Goal: Book appointment/travel/reservation

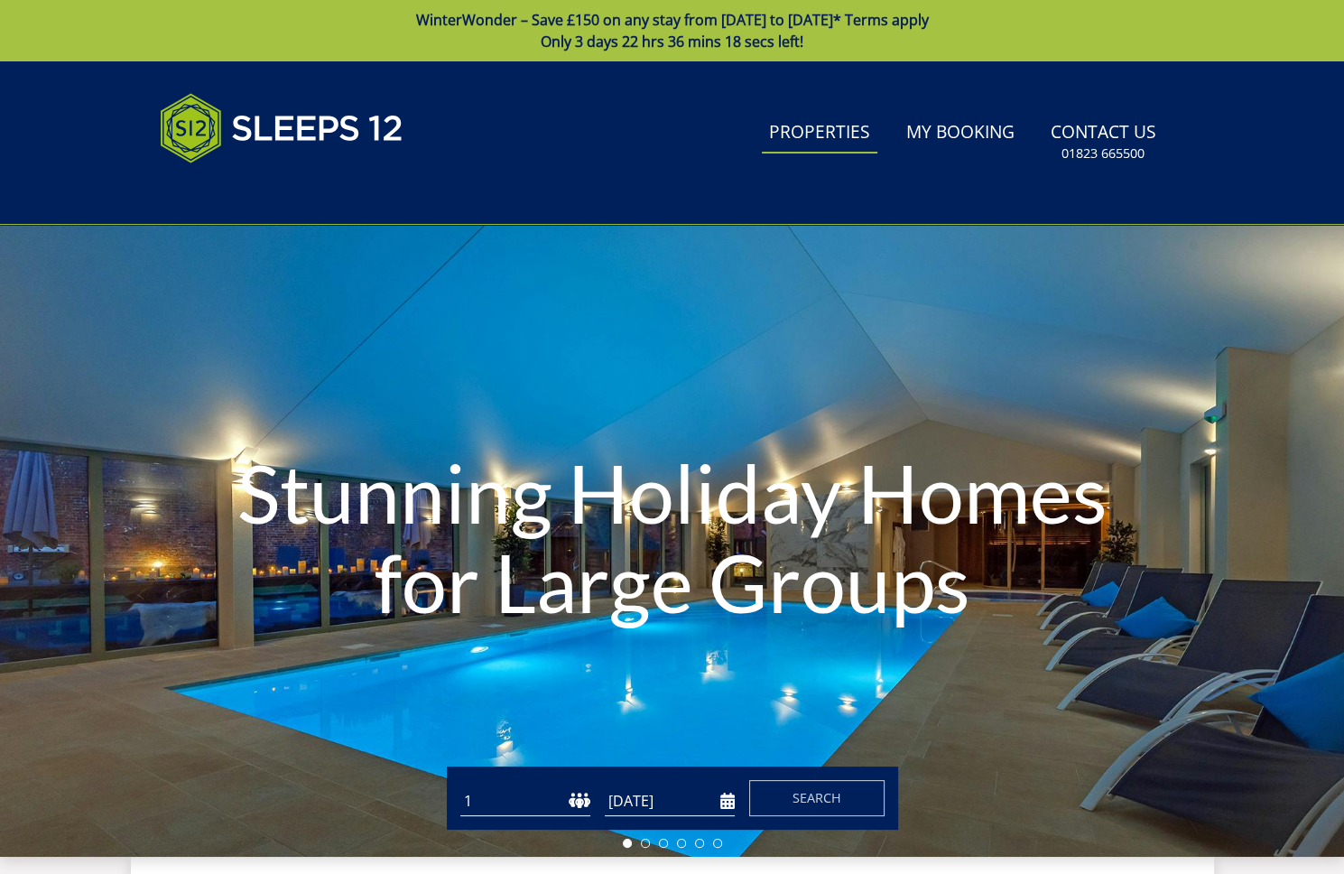
click at [828, 135] on link "Properties" at bounding box center [820, 133] width 116 height 41
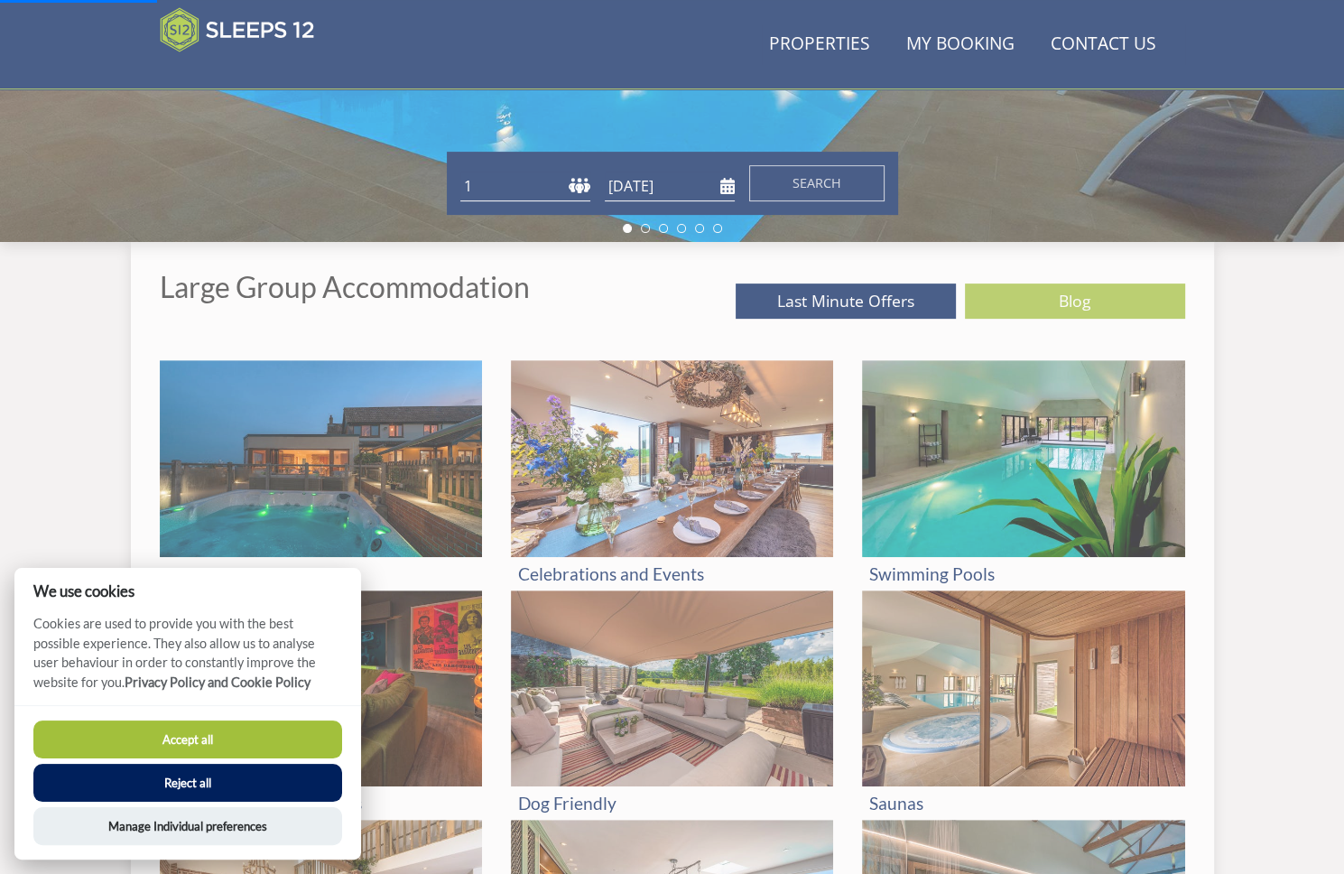
scroll to position [649, 0]
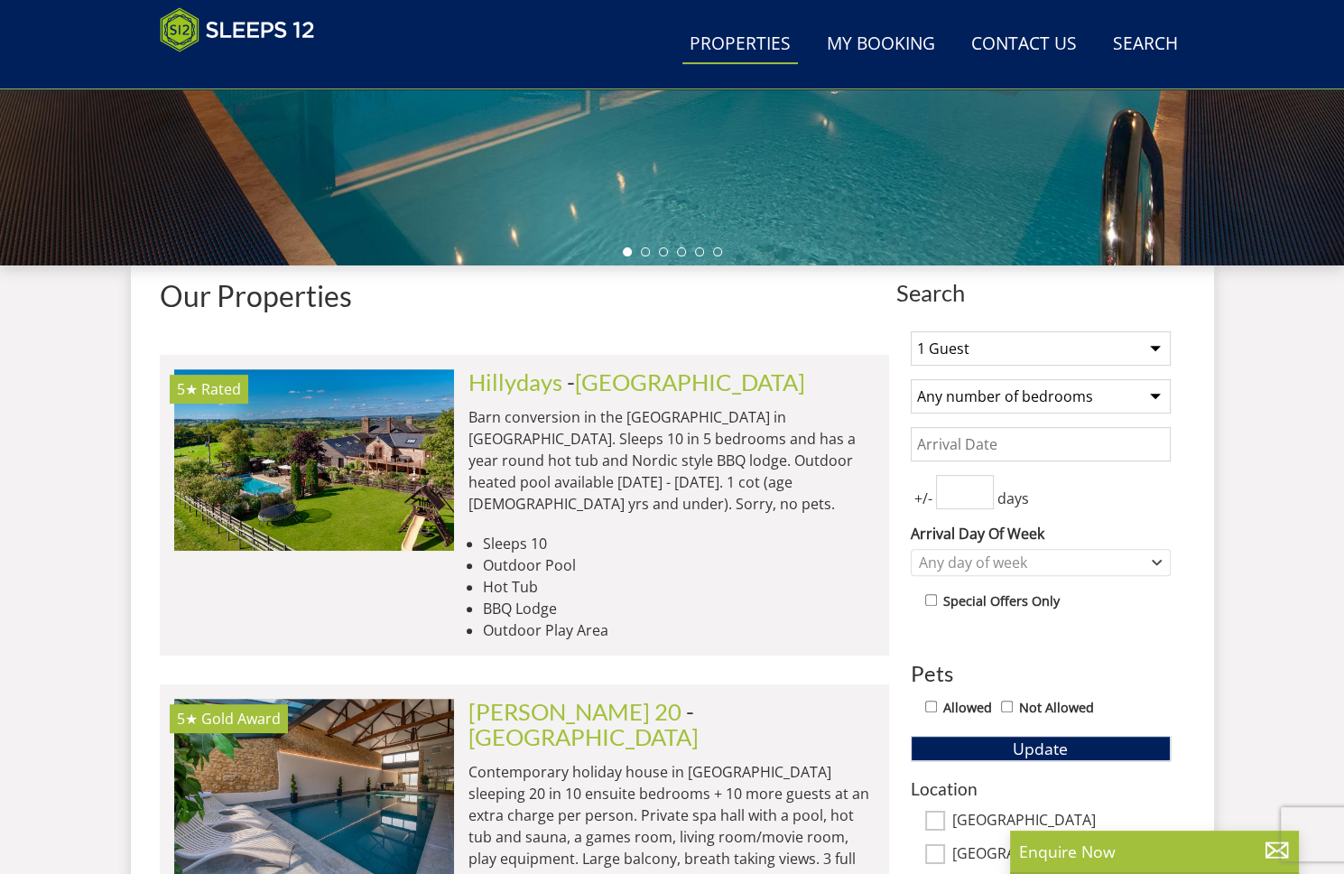
scroll to position [596, 0]
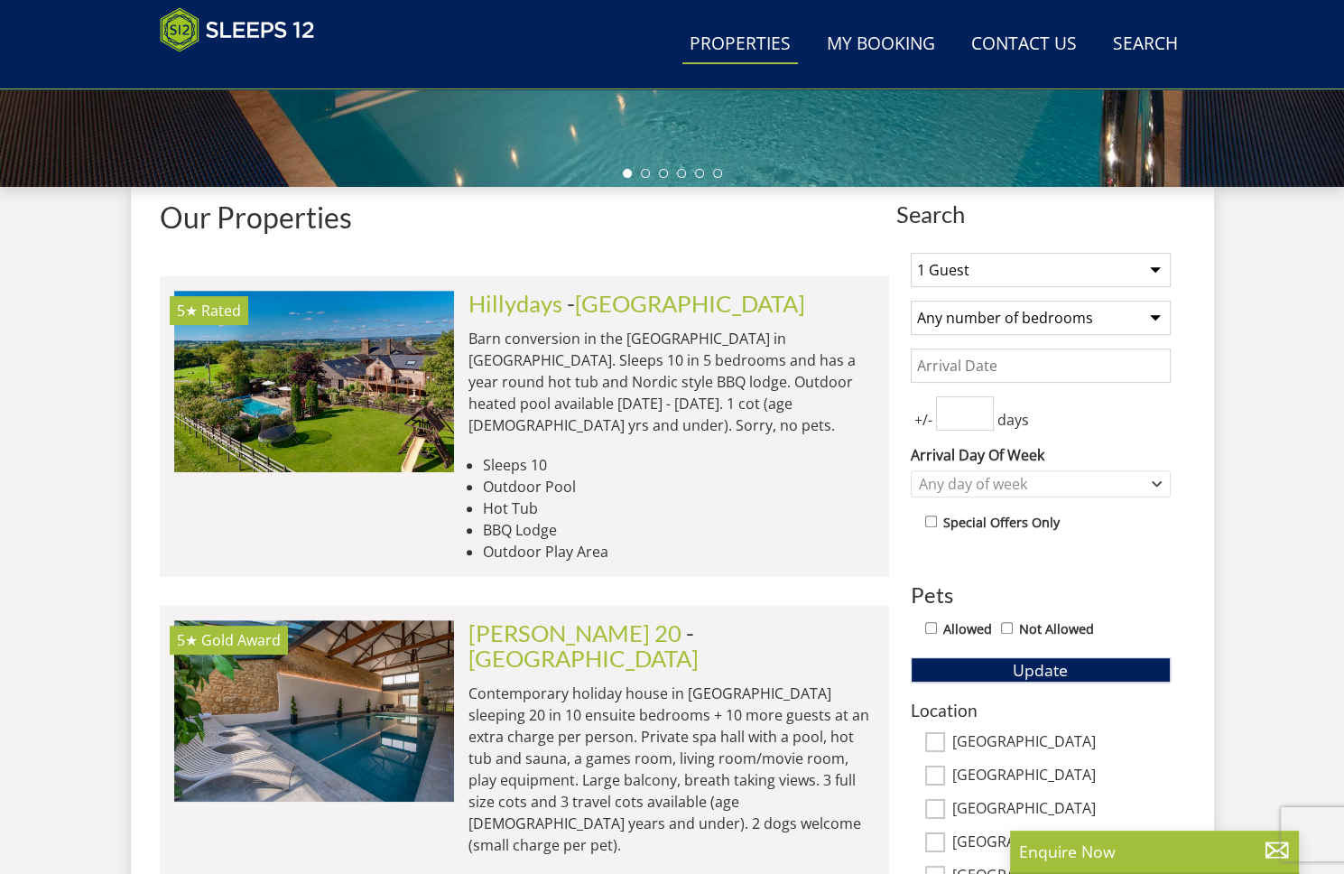
click at [1013, 273] on select "1 Guest 2 Guests 3 Guests 4 Guests 5 Guests 6 Guests 7 Guests 8 Guests 9 Guests…" at bounding box center [1041, 270] width 260 height 34
select select "8"
click at [911, 253] on select "1 Guest 2 Guests 3 Guests 4 Guests 5 Guests 6 Guests 7 Guests 8 Guests 9 Guests…" at bounding box center [1041, 270] width 260 height 34
click at [972, 312] on select "Any number of bedrooms 4 Bedrooms 5 Bedrooms 6 Bedrooms 7 Bedrooms 8 Bedrooms 9…" at bounding box center [1041, 318] width 260 height 34
select select "4"
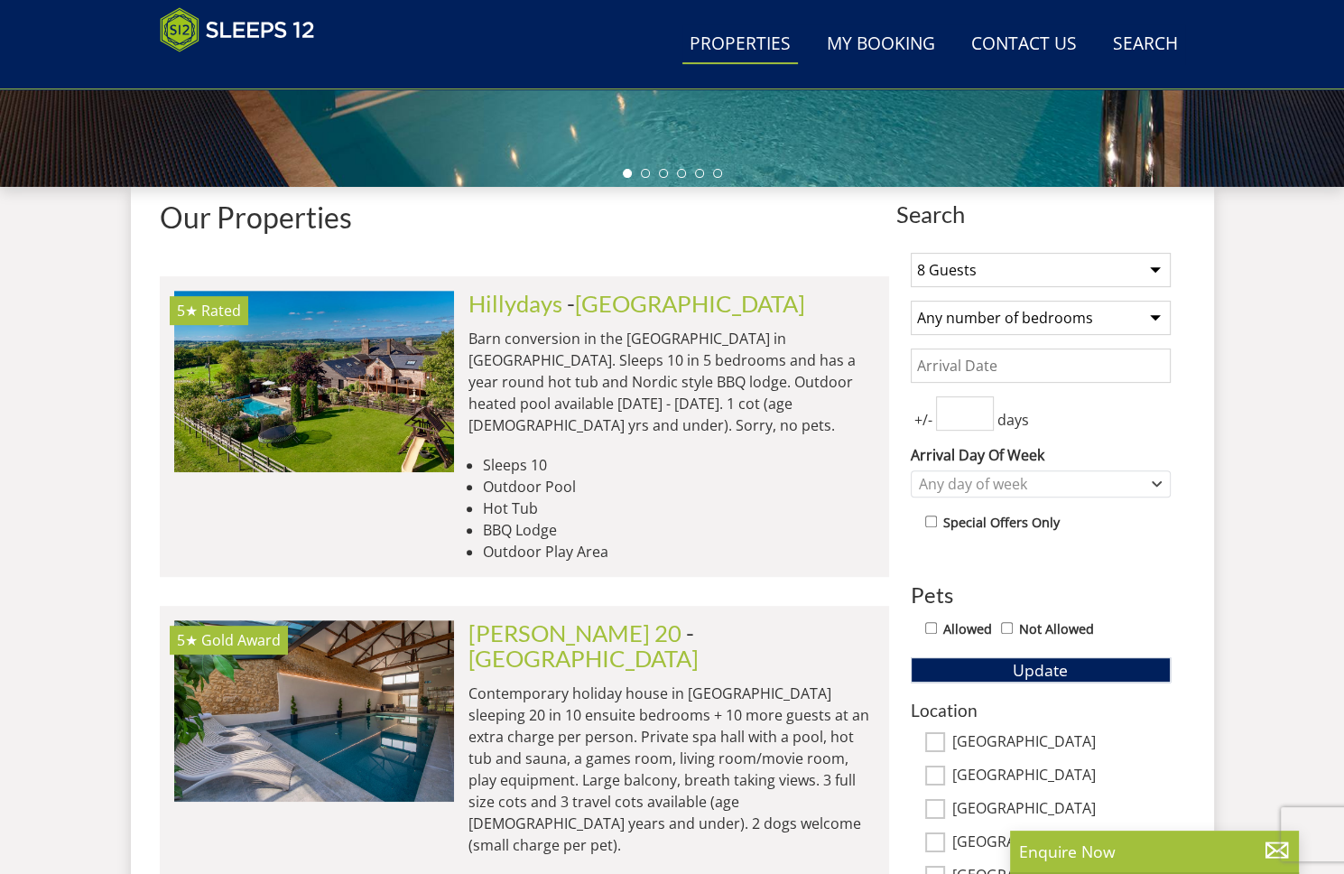
click at [911, 301] on select "Any number of bedrooms 4 Bedrooms 5 Bedrooms 6 Bedrooms 7 Bedrooms 8 Bedrooms 9…" at bounding box center [1041, 318] width 260 height 34
click at [965, 353] on input "Date" at bounding box center [1041, 365] width 260 height 34
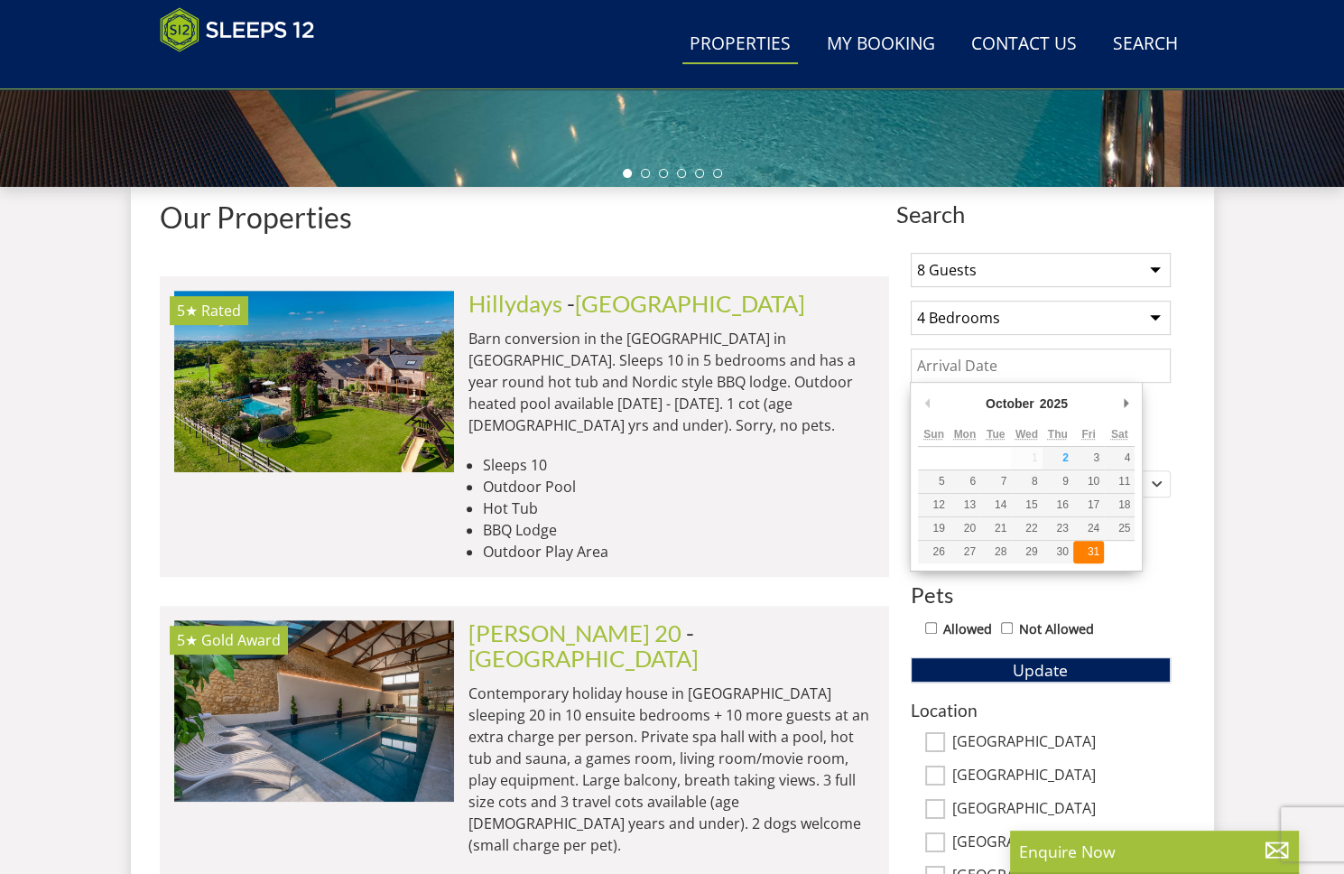
type input "[DATE]"
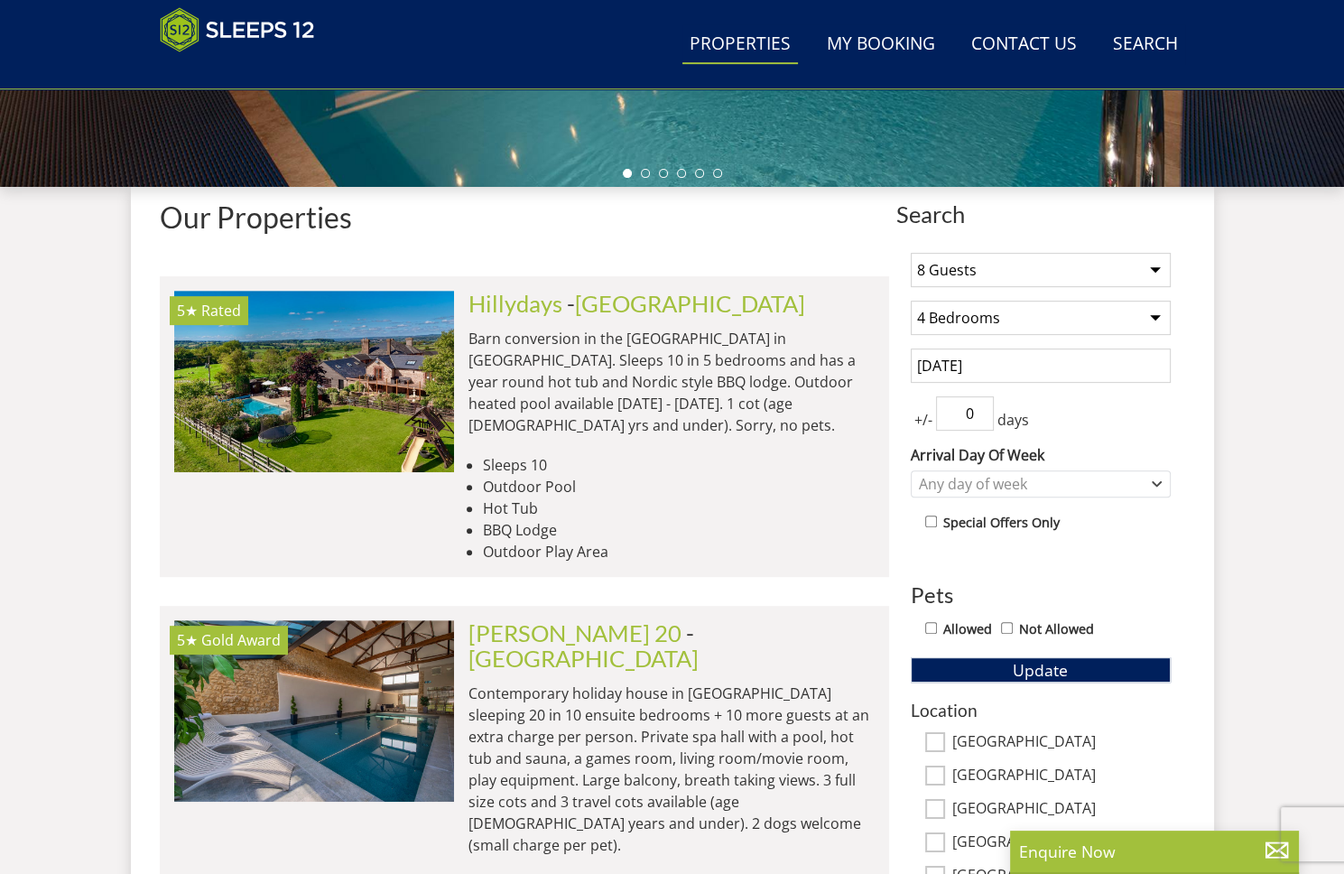
type input "0"
click at [986, 418] on input "0" at bounding box center [965, 413] width 58 height 34
click at [983, 414] on input "0" at bounding box center [965, 413] width 58 height 34
click at [1065, 358] on input "[DATE]" at bounding box center [1041, 365] width 260 height 34
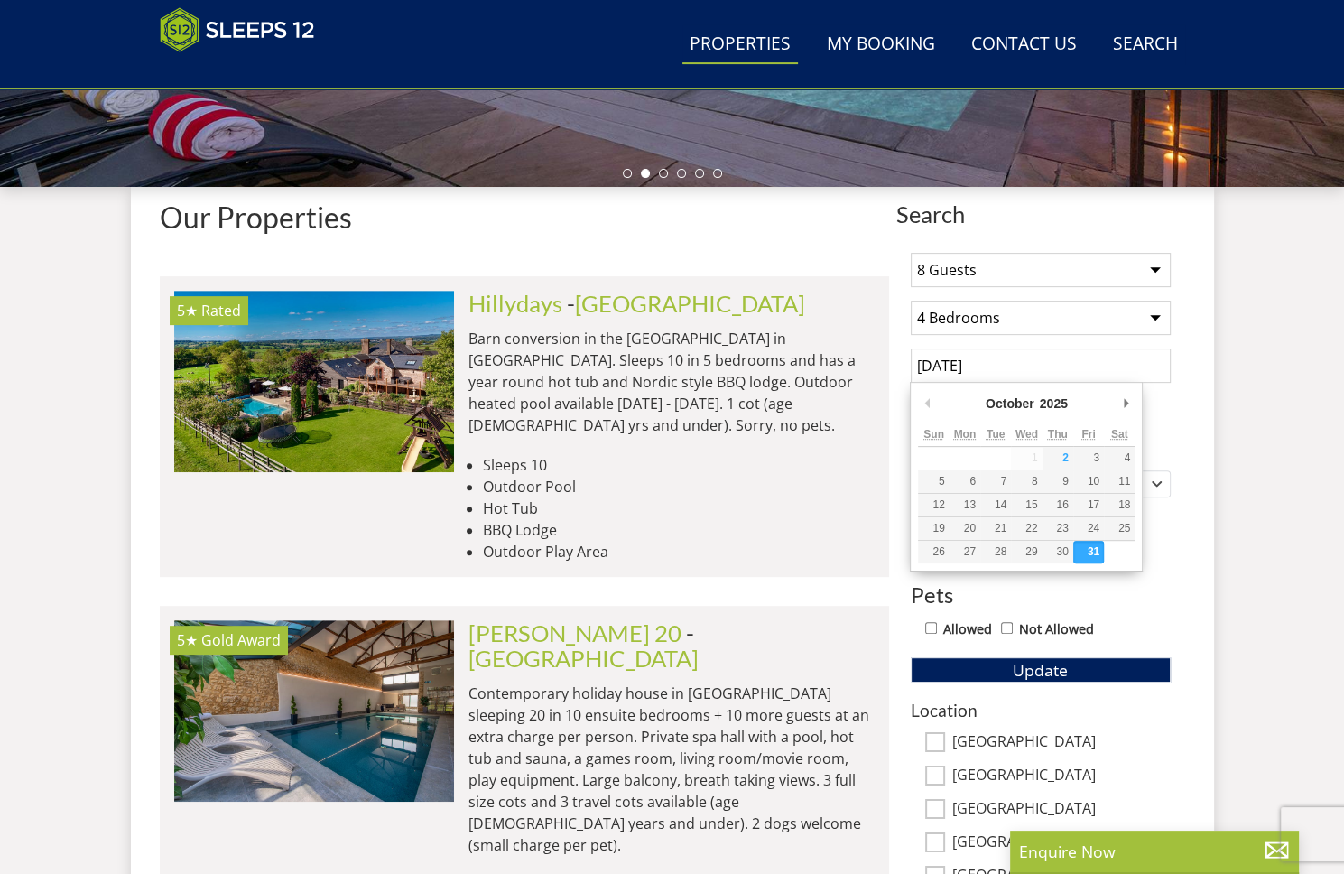
click at [1065, 358] on input "[DATE]" at bounding box center [1041, 365] width 260 height 34
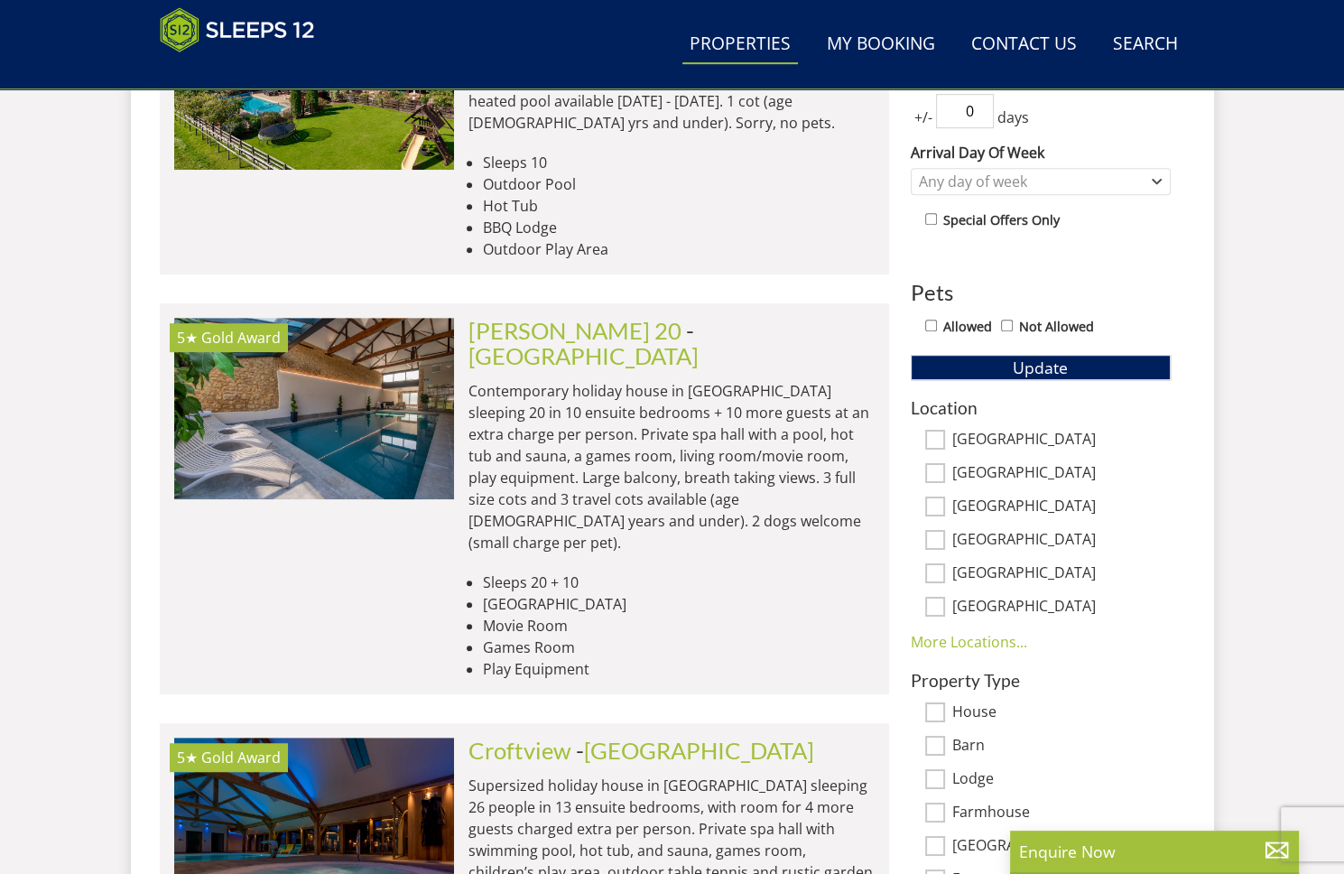
scroll to position [866, 0]
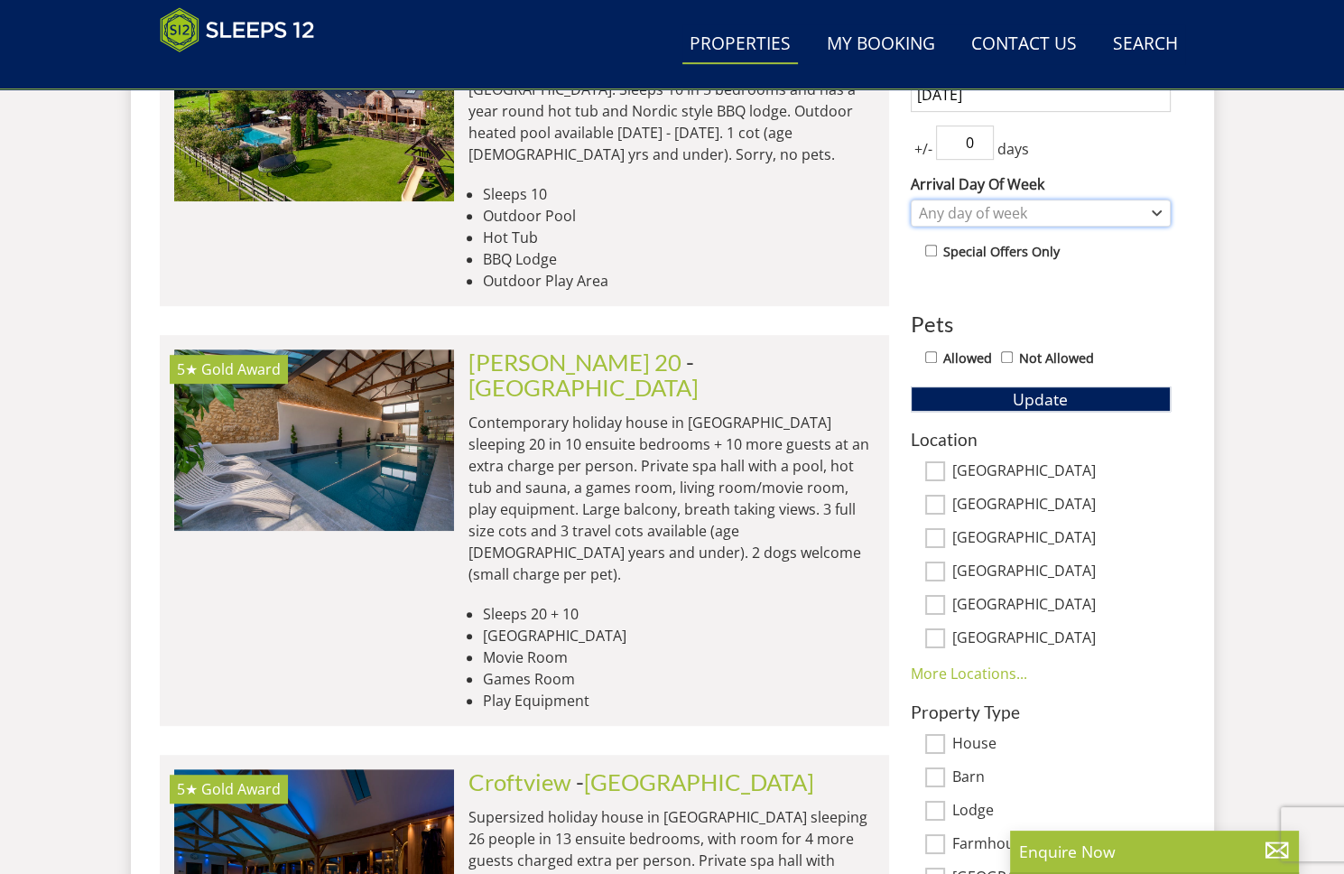
click at [987, 203] on div "Any day of week" at bounding box center [1031, 213] width 234 height 20
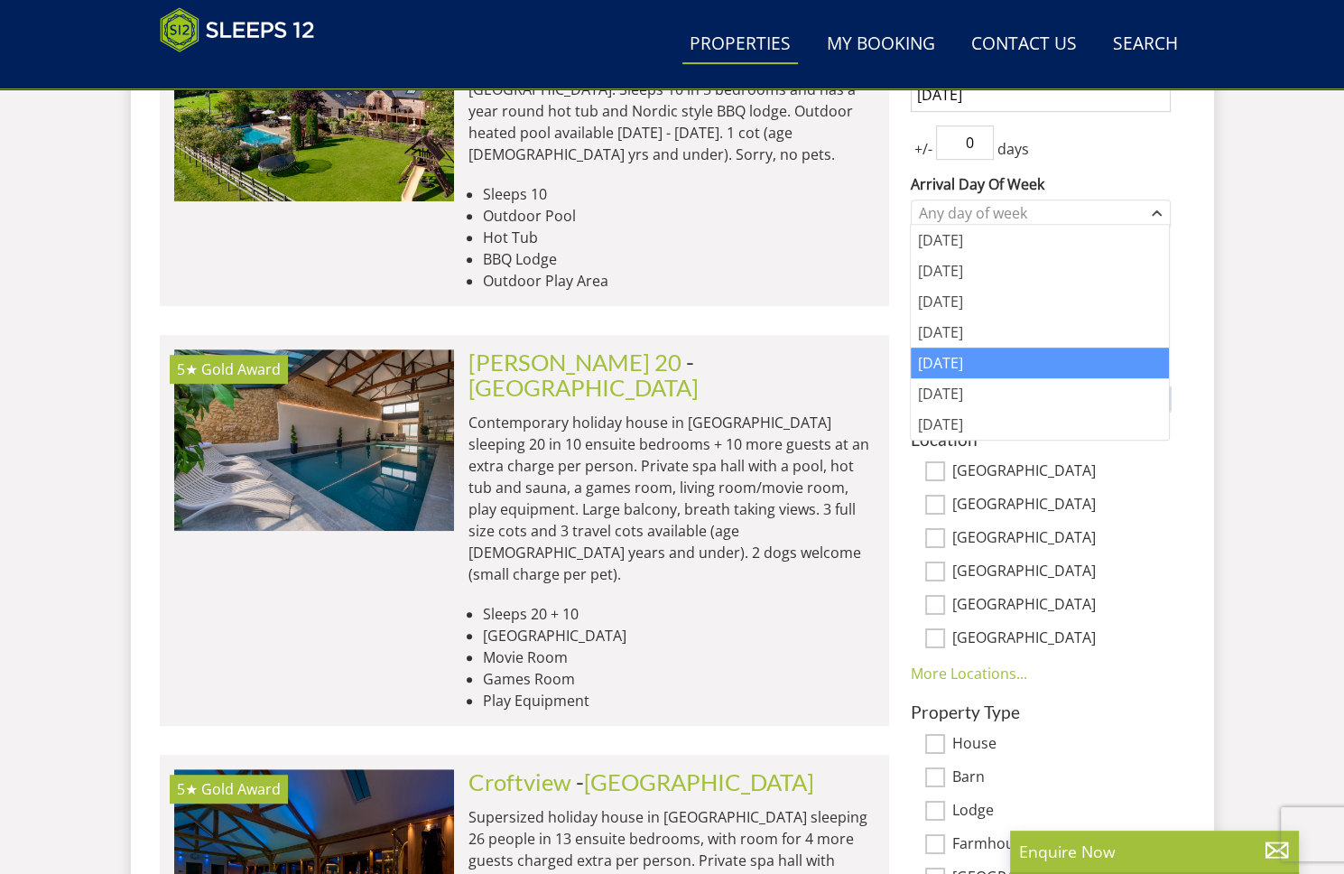
click at [960, 362] on div "[DATE]" at bounding box center [1040, 362] width 258 height 31
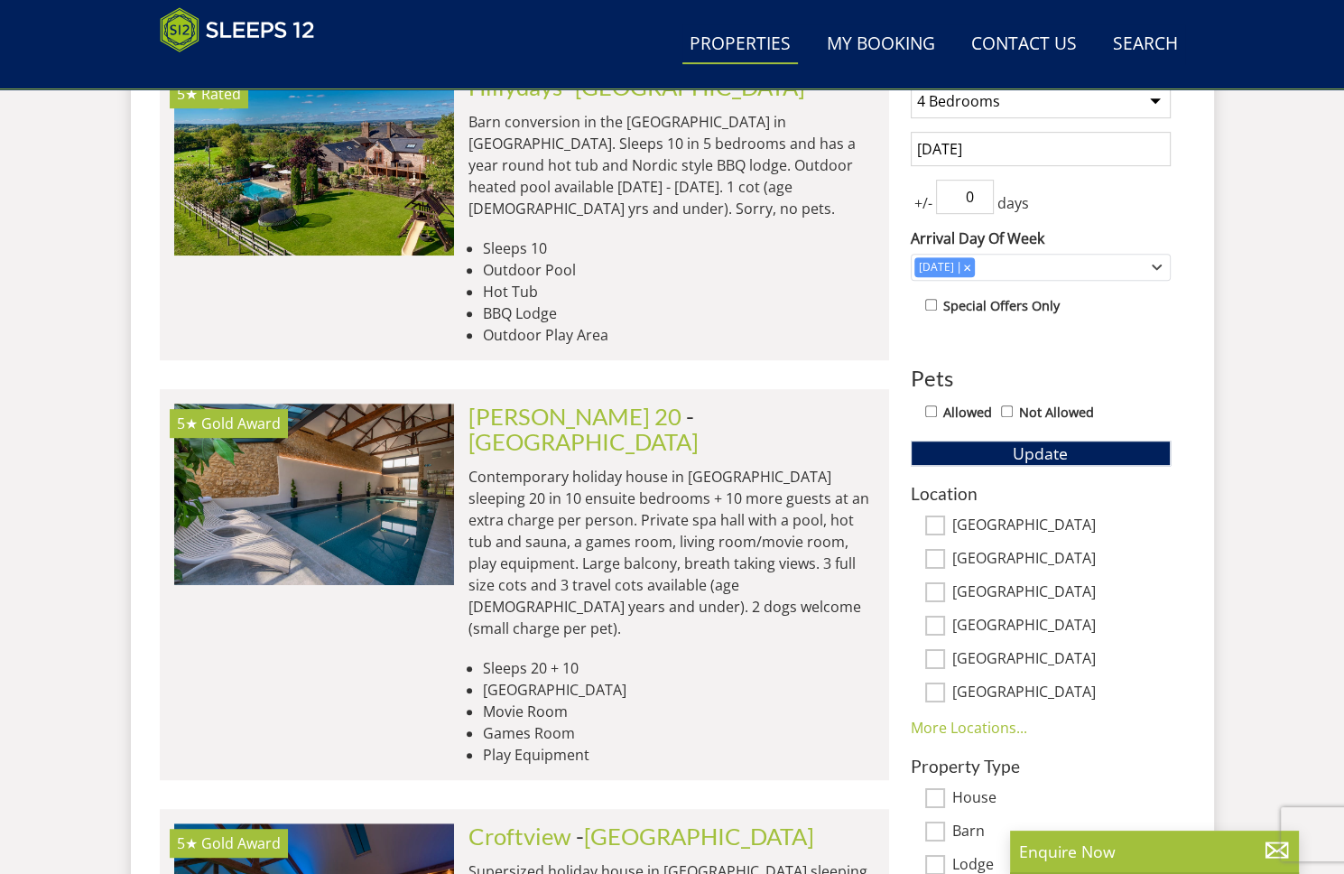
scroll to position [776, 0]
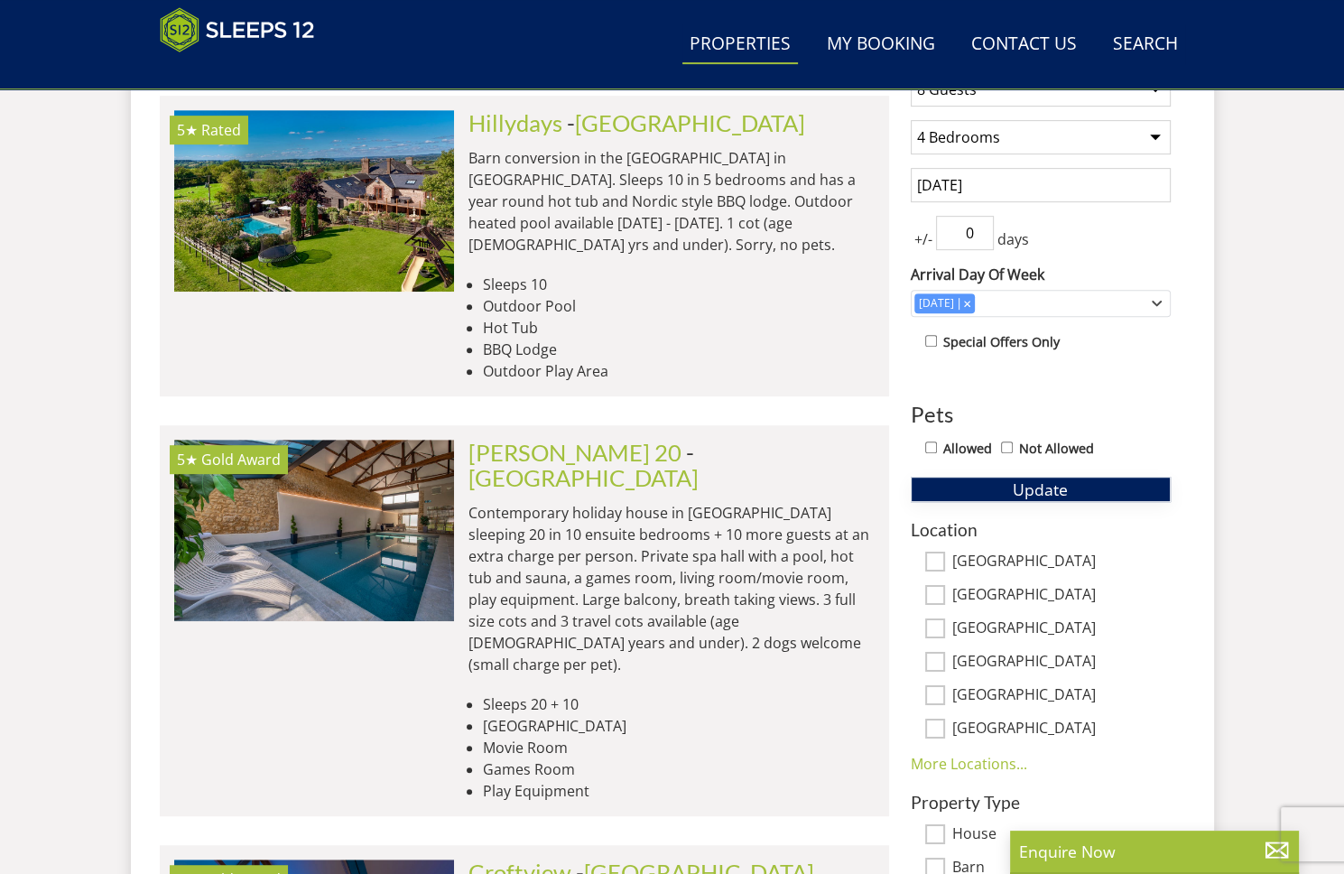
click at [1047, 486] on span "Update" at bounding box center [1040, 489] width 55 height 22
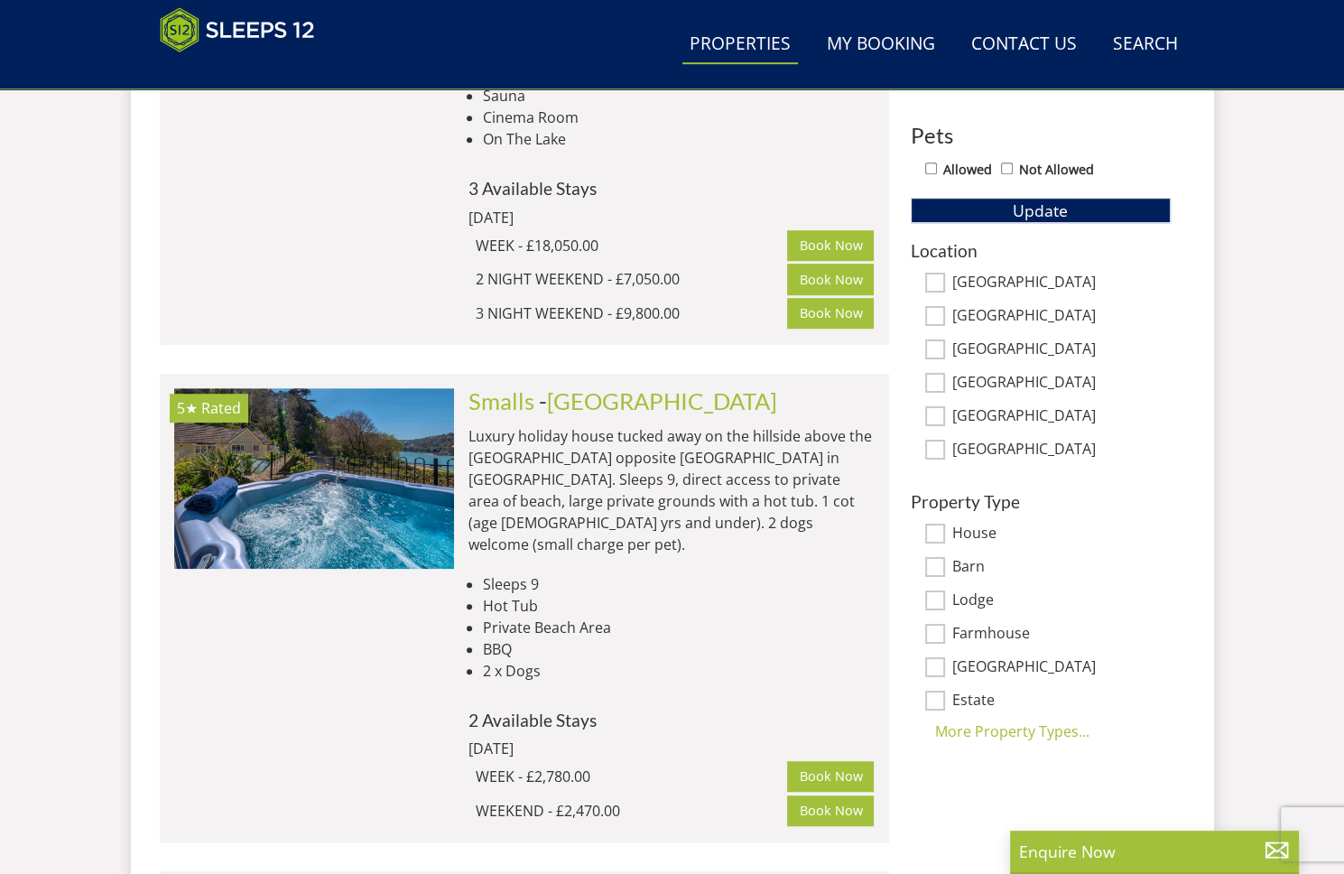
scroll to position [1047, 0]
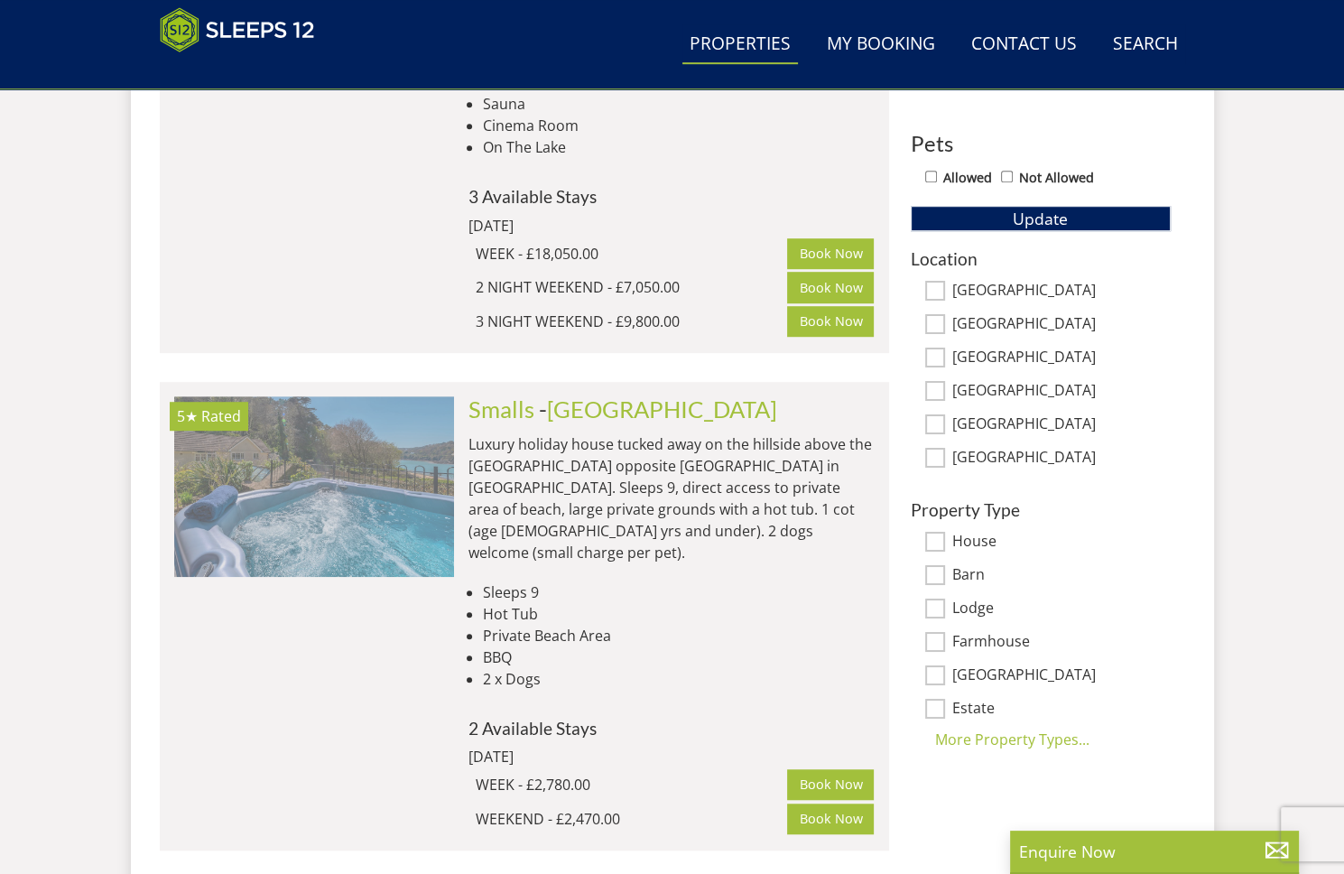
click at [315, 462] on img at bounding box center [314, 486] width 280 height 181
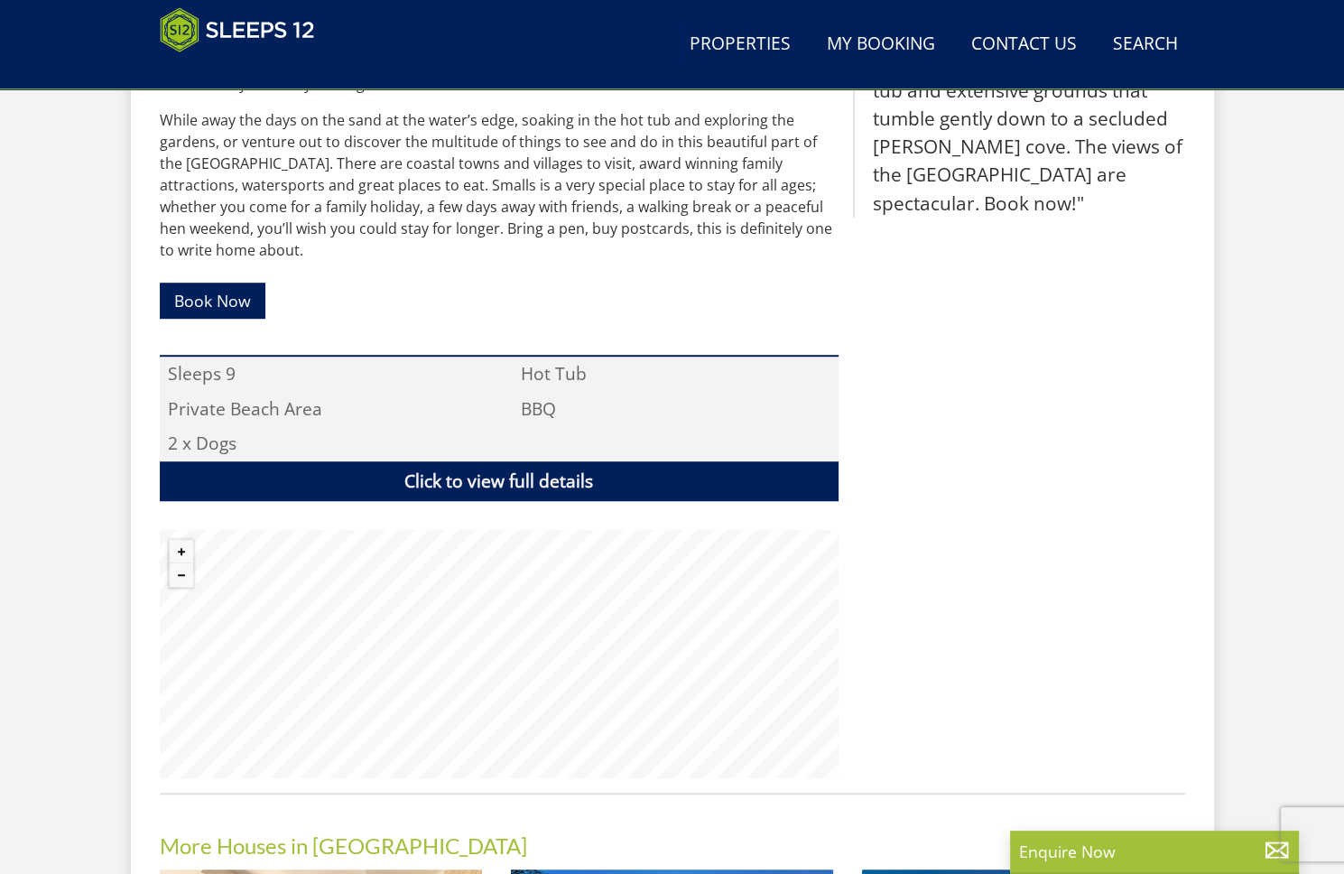
scroll to position [1015, 0]
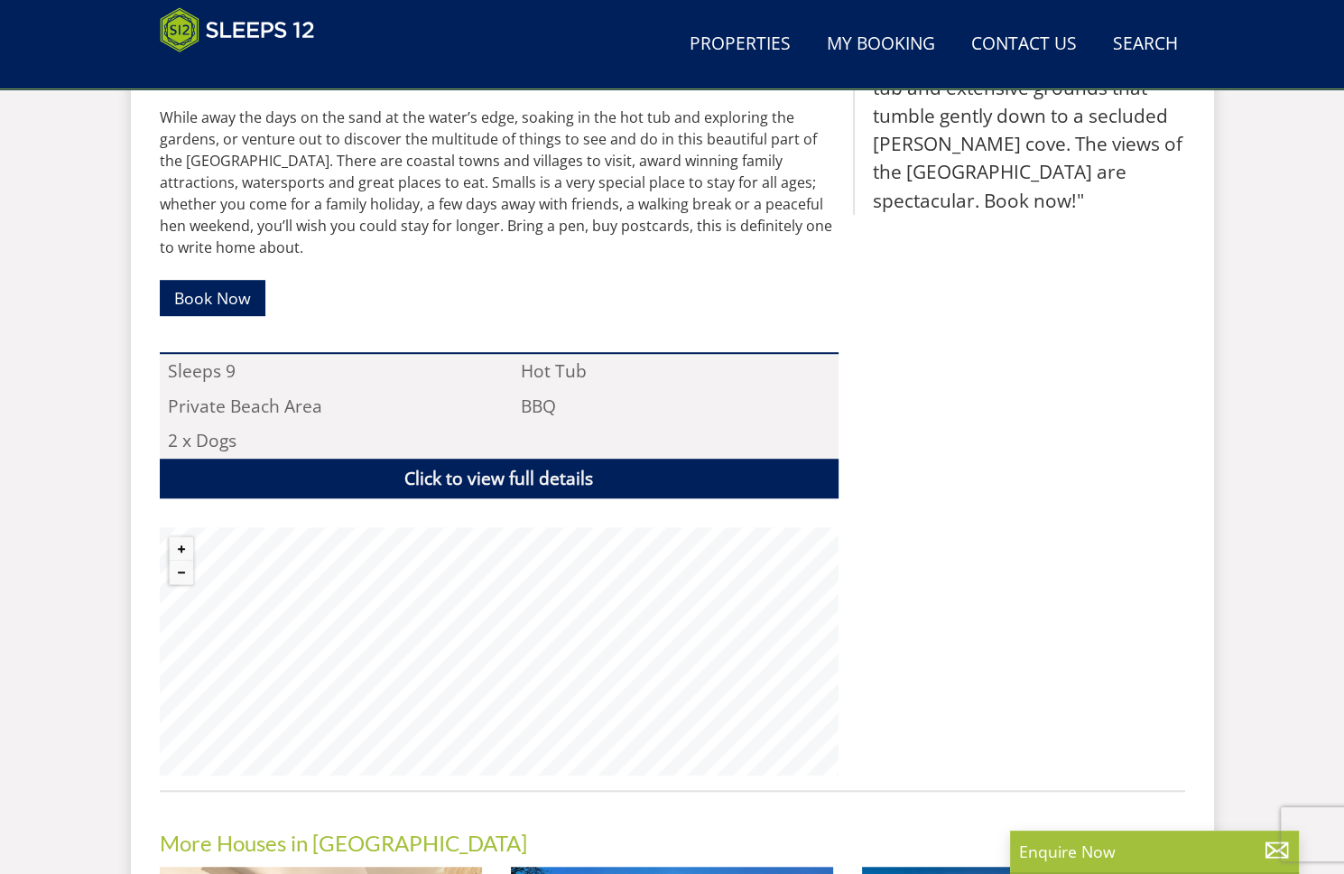
select select "8"
select select "4"
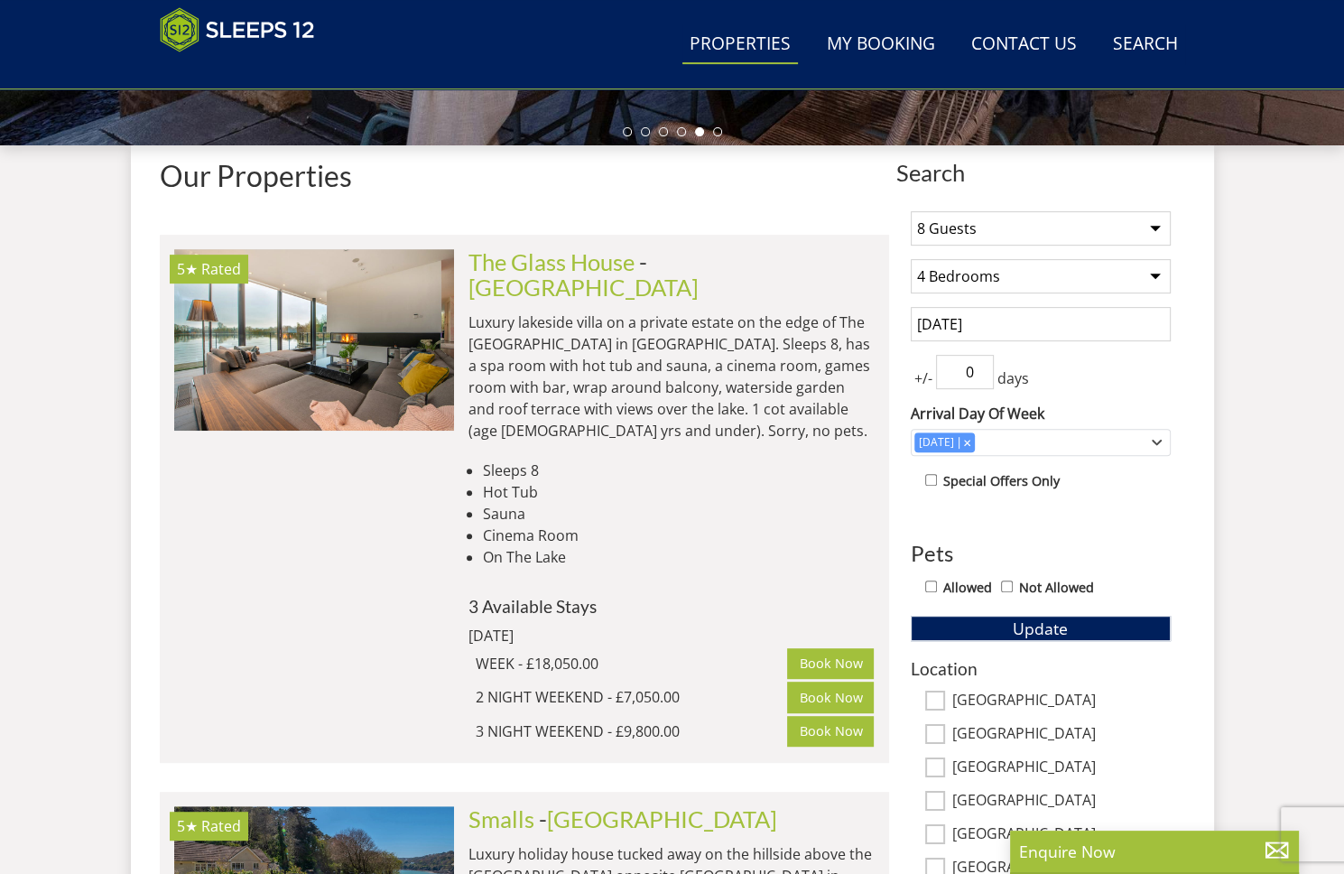
scroll to position [384, 0]
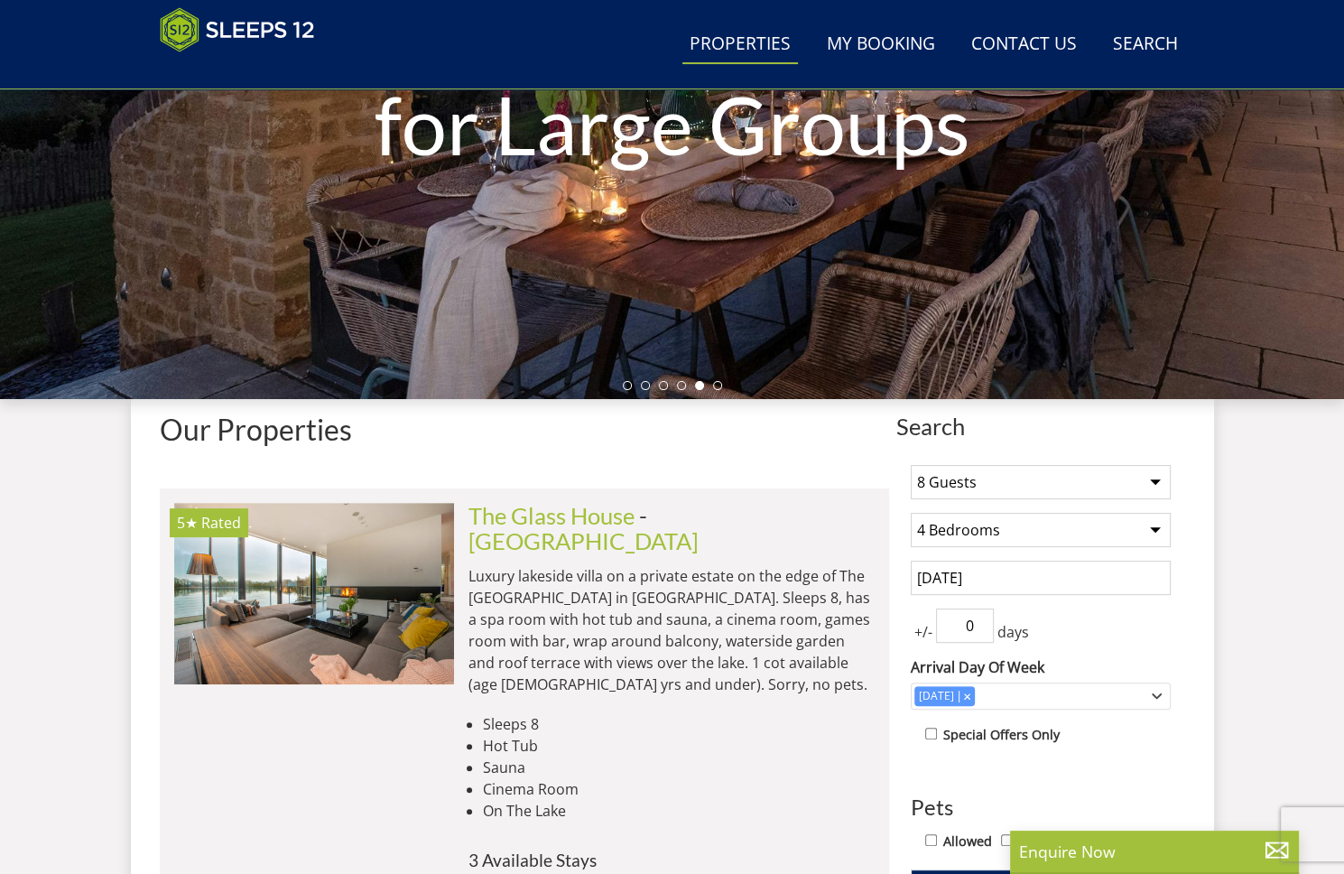
click at [1149, 478] on select "1 Guest 2 Guests 3 Guests 4 Guests 5 Guests 6 Guests 7 Guests 8 Guests 9 Guests…" at bounding box center [1041, 482] width 260 height 34
select select "10"
click at [911, 465] on select "1 Guest 2 Guests 3 Guests 4 Guests 5 Guests 6 Guests 7 Guests 8 Guests 9 Guests…" at bounding box center [1041, 482] width 260 height 34
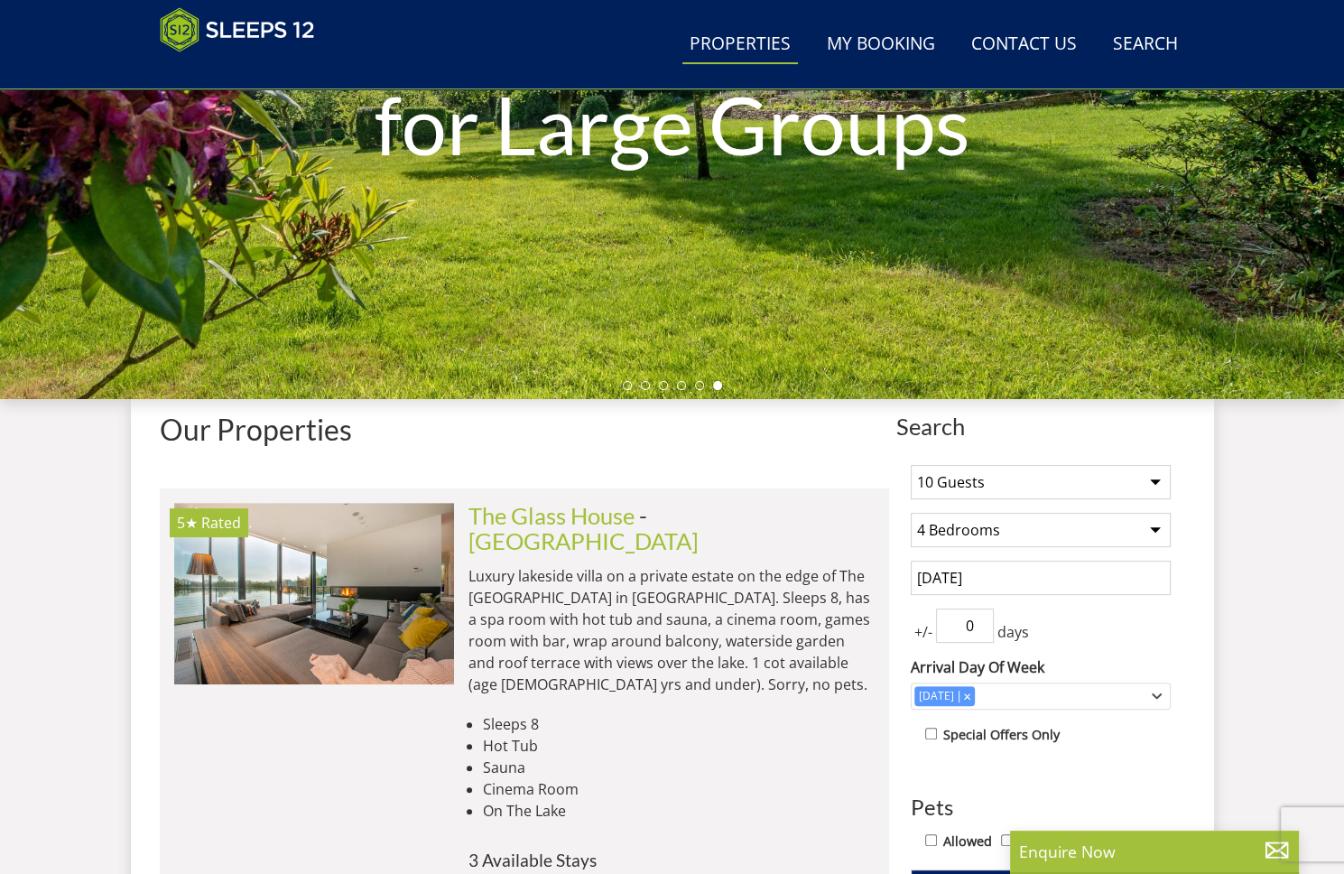
scroll to position [474, 0]
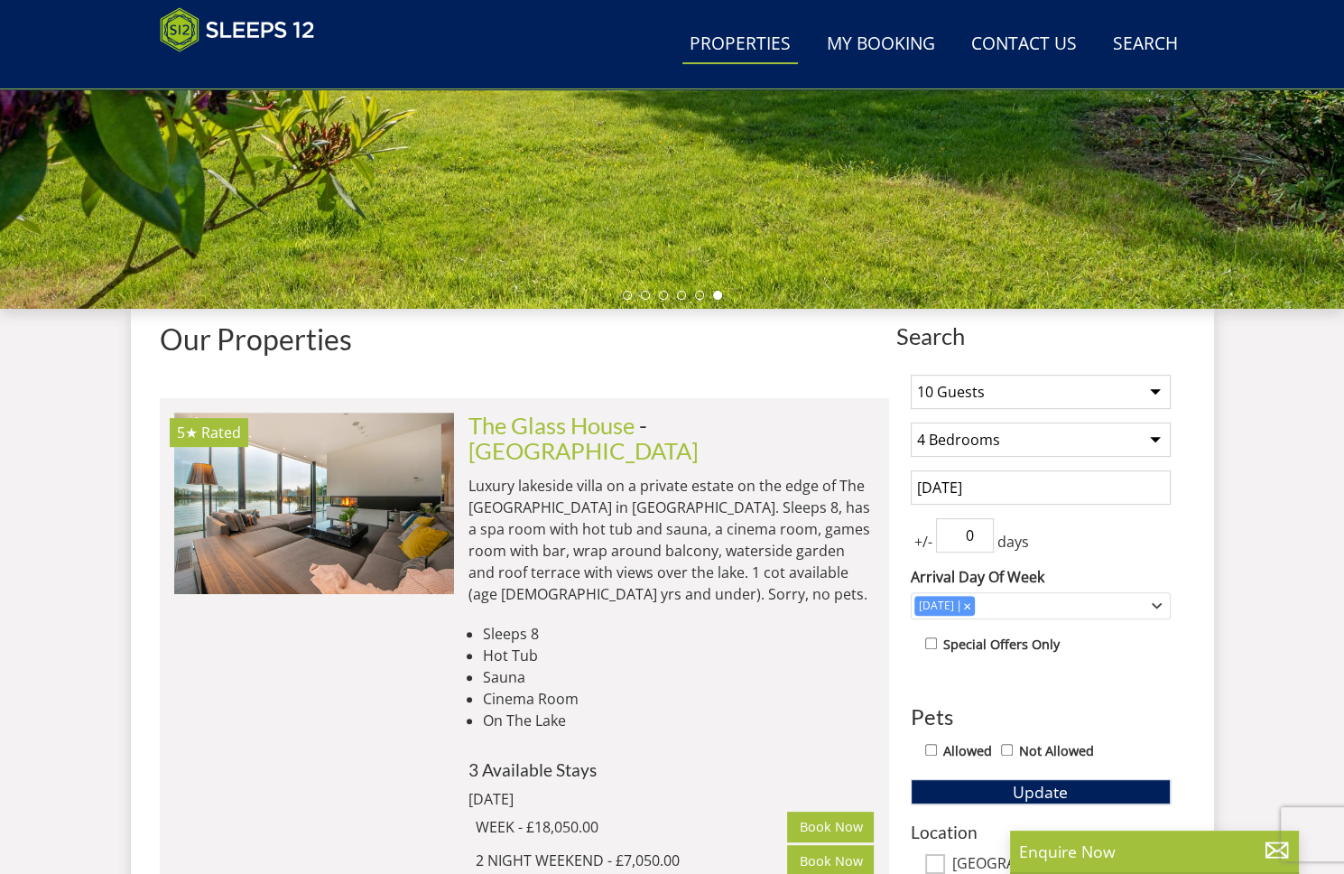
click at [1152, 434] on select "Any number of bedrooms 4 Bedrooms 5 Bedrooms 6 Bedrooms 7 Bedrooms 8 Bedrooms 9…" at bounding box center [1041, 439] width 260 height 34
select select "5"
click at [911, 422] on select "Any number of bedrooms 4 Bedrooms 5 Bedrooms 6 Bedrooms 7 Bedrooms 8 Bedrooms 9…" at bounding box center [1041, 439] width 260 height 34
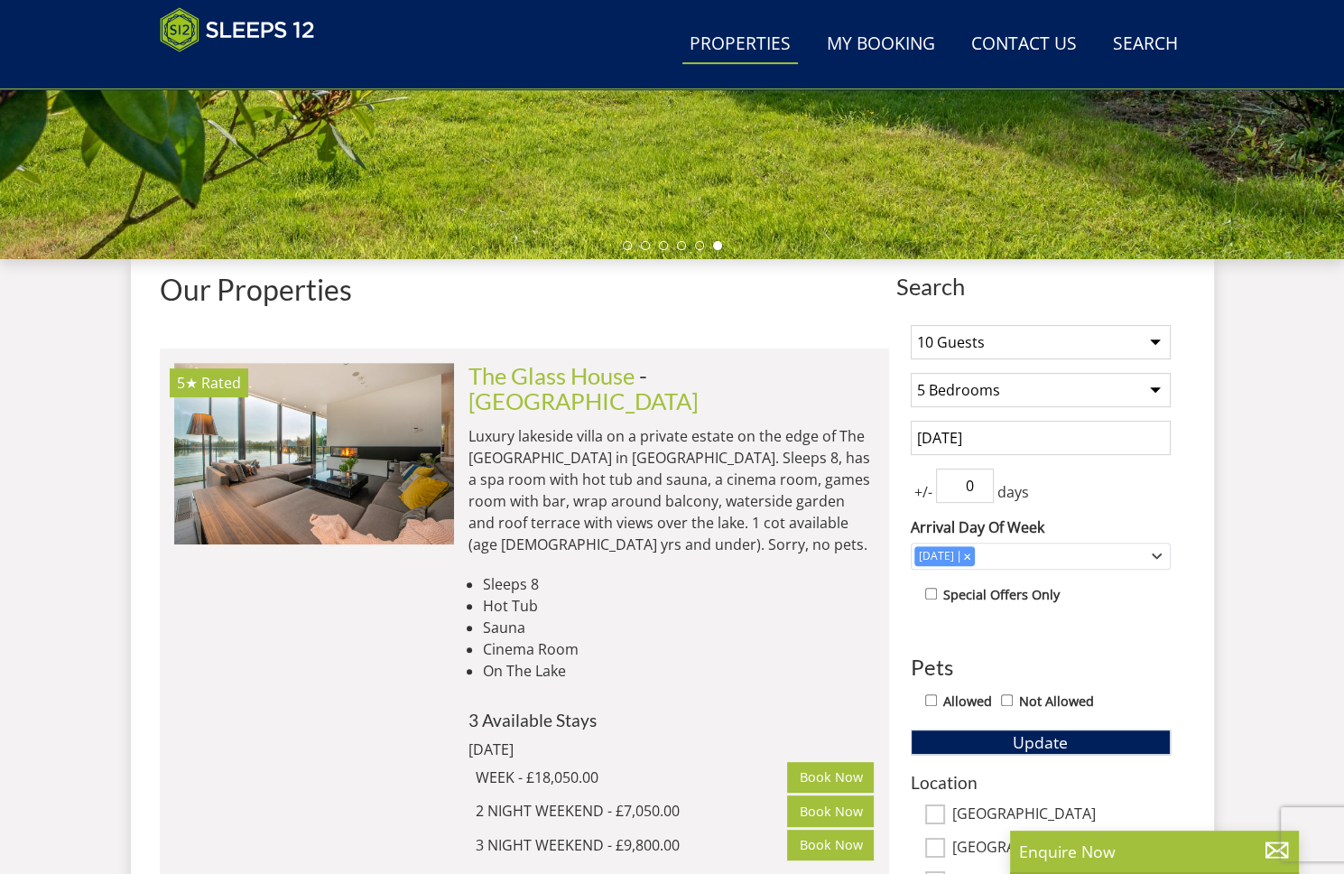
scroll to position [564, 0]
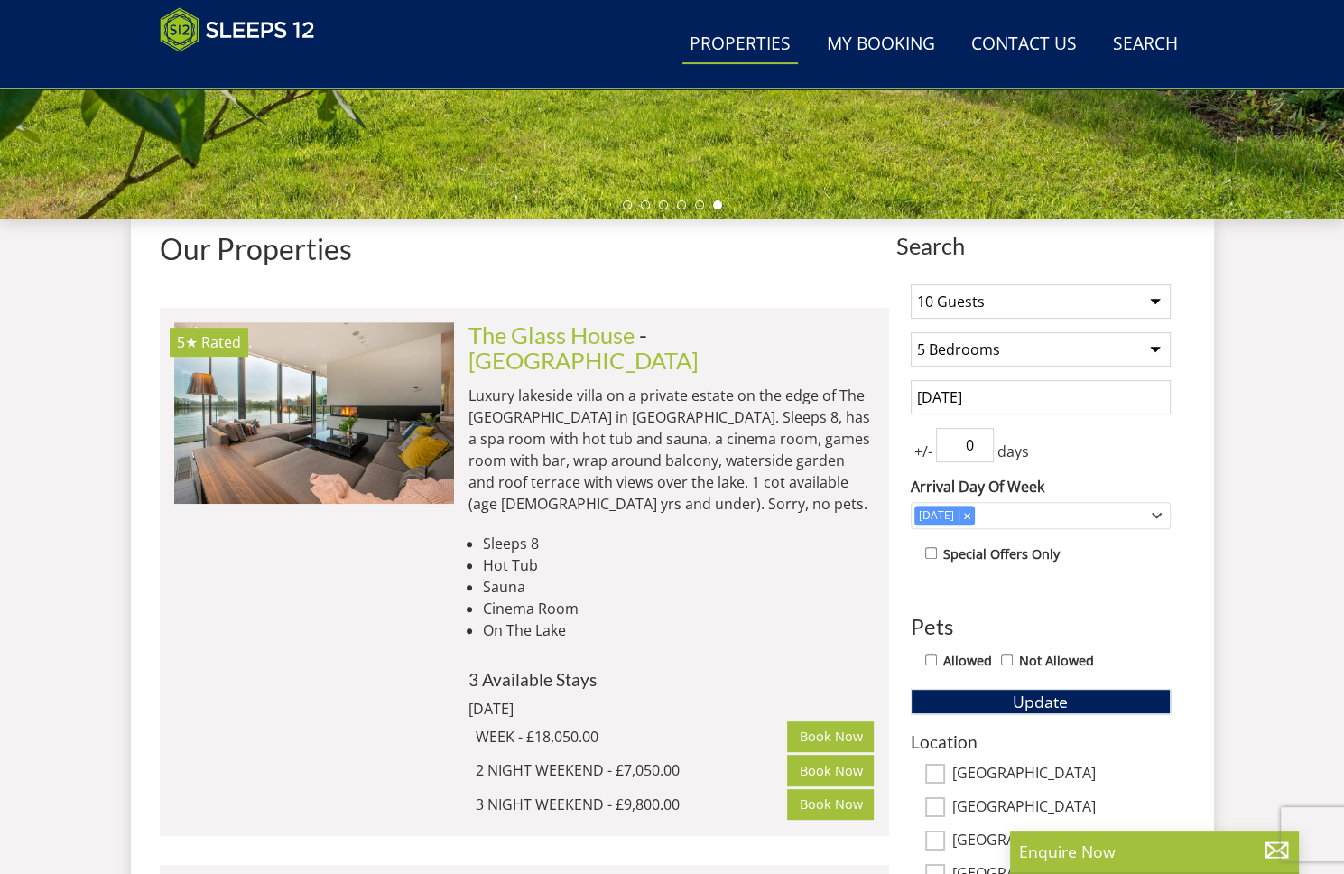
click at [1046, 394] on input "[DATE]" at bounding box center [1041, 397] width 260 height 34
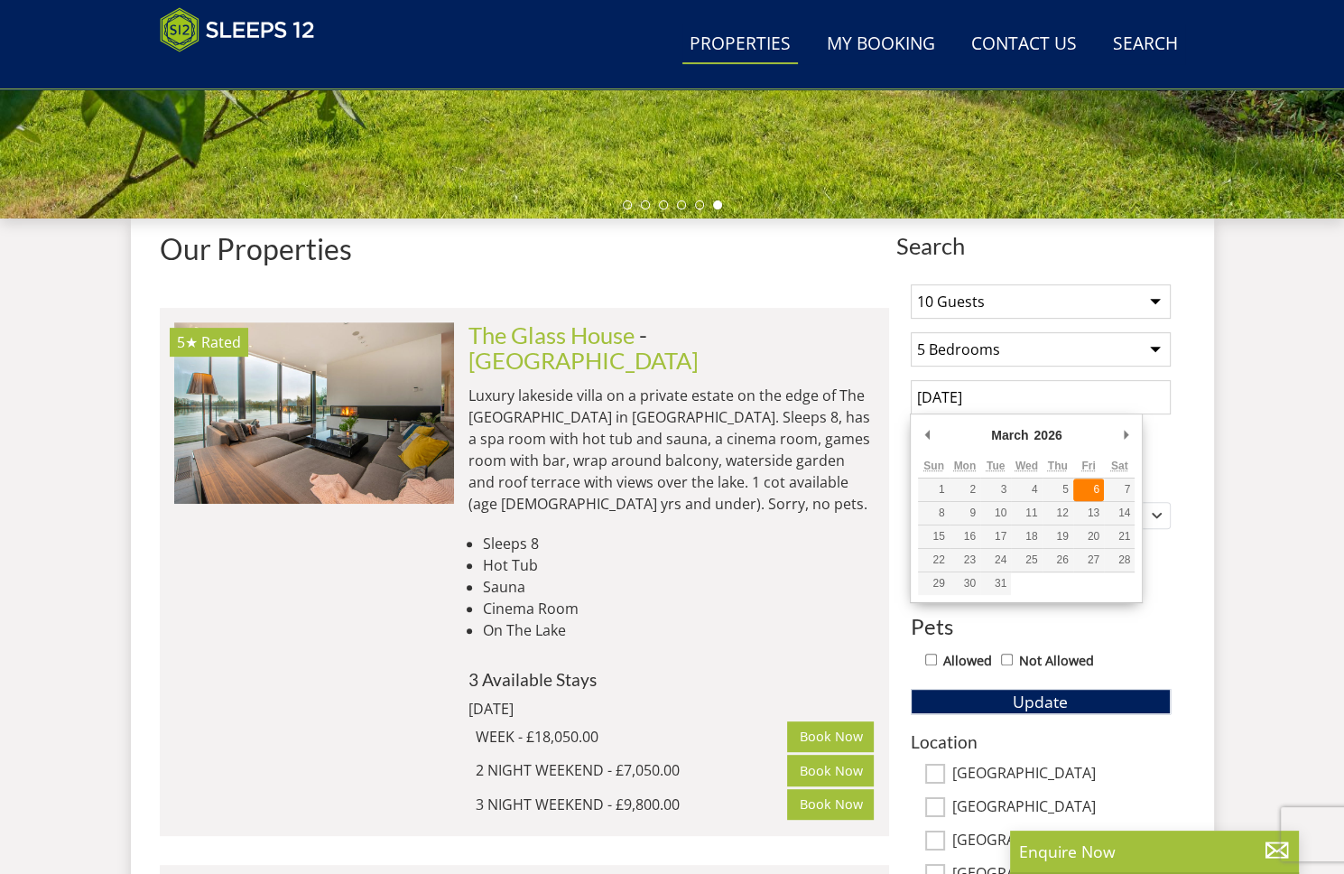
type input "[DATE]"
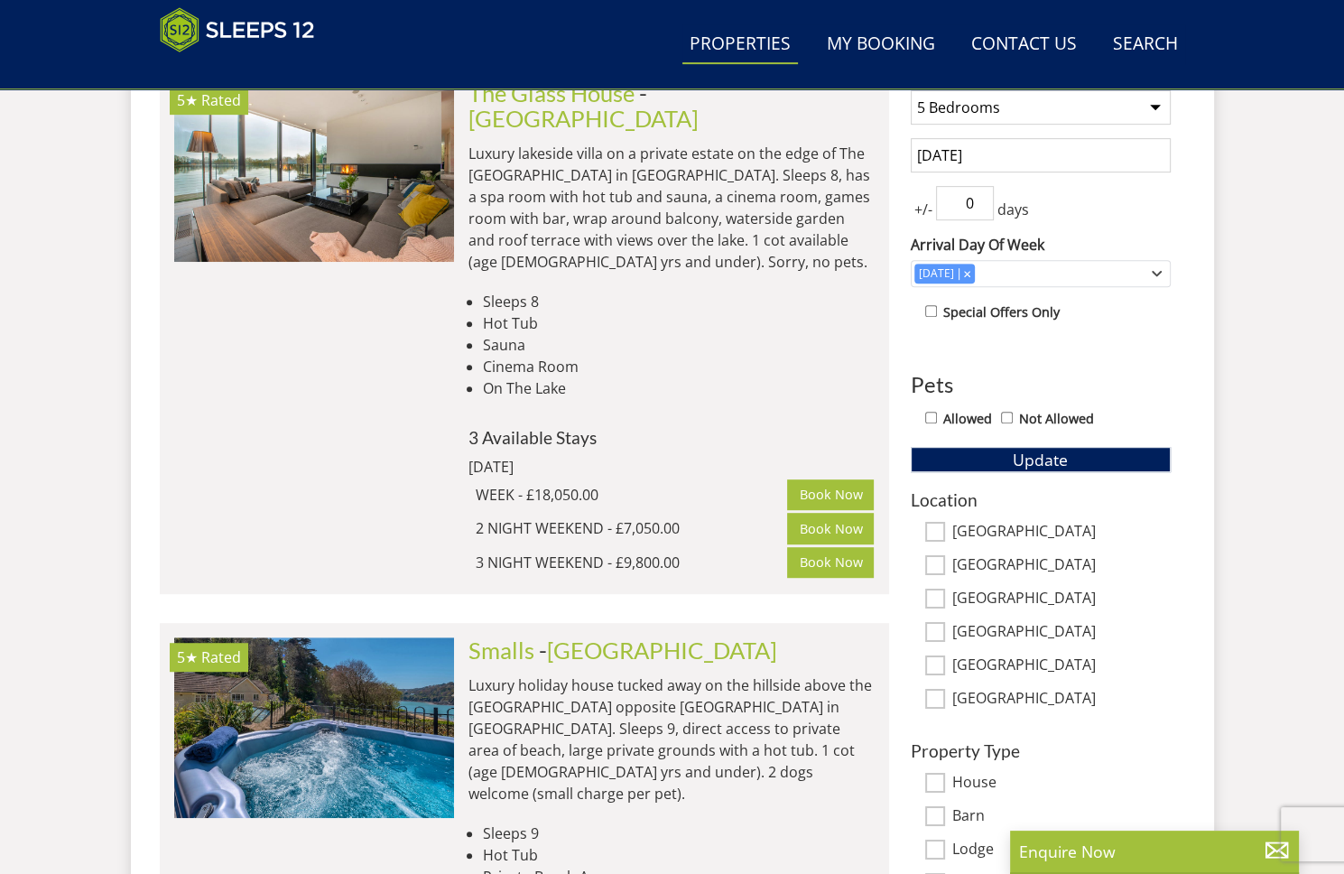
scroll to position [925, 0]
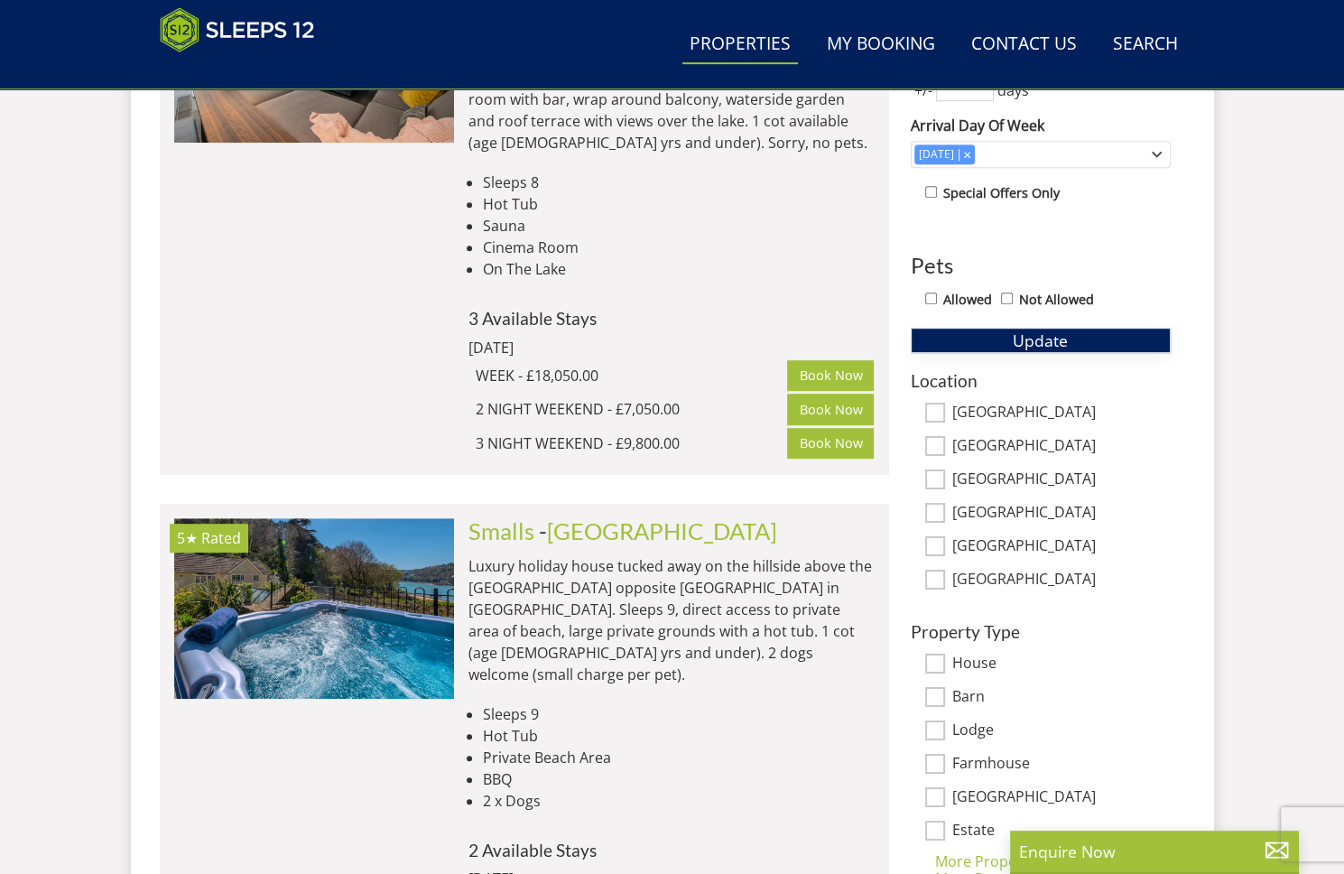
click at [997, 344] on button "Update" at bounding box center [1041, 340] width 260 height 25
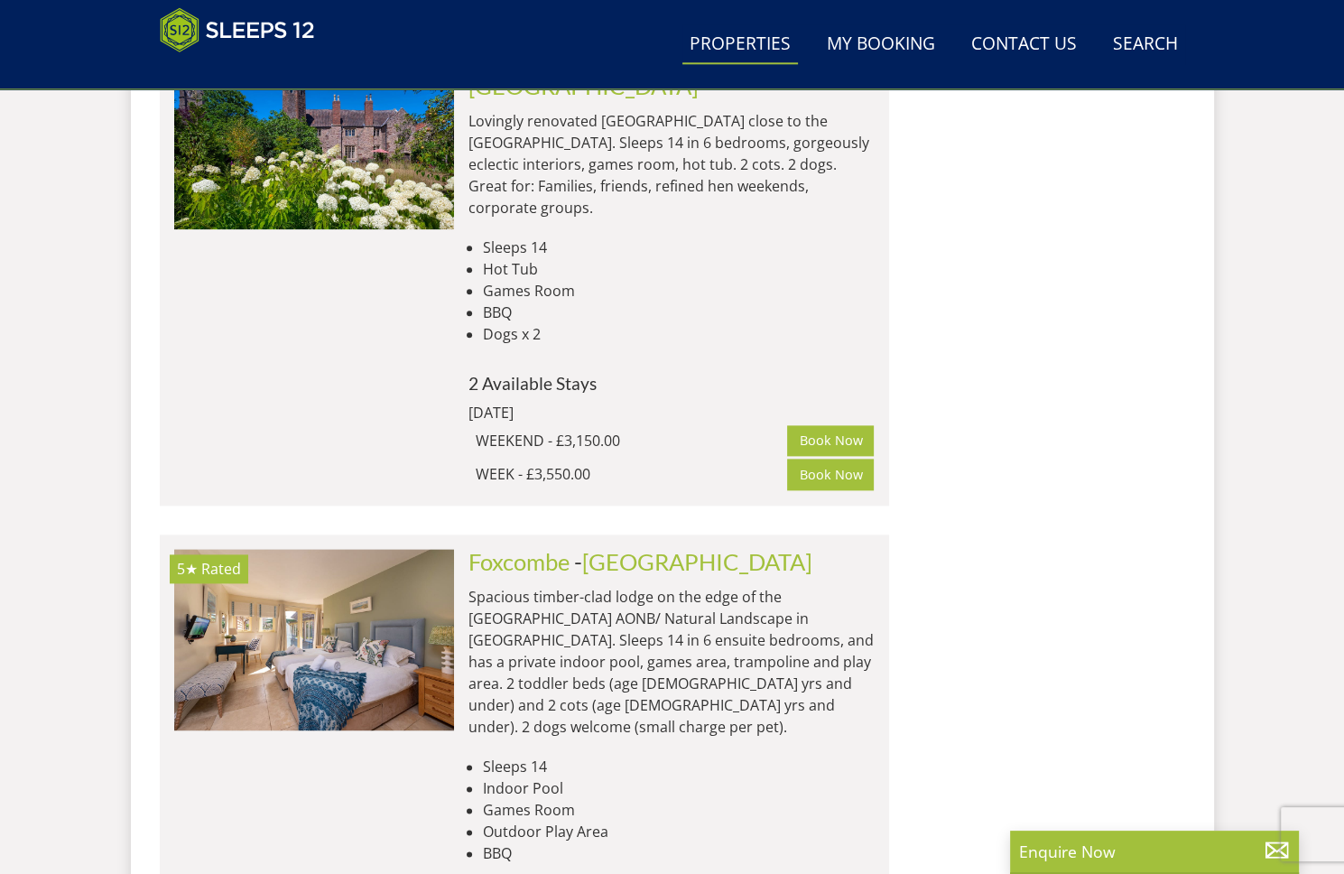
scroll to position [8777, 0]
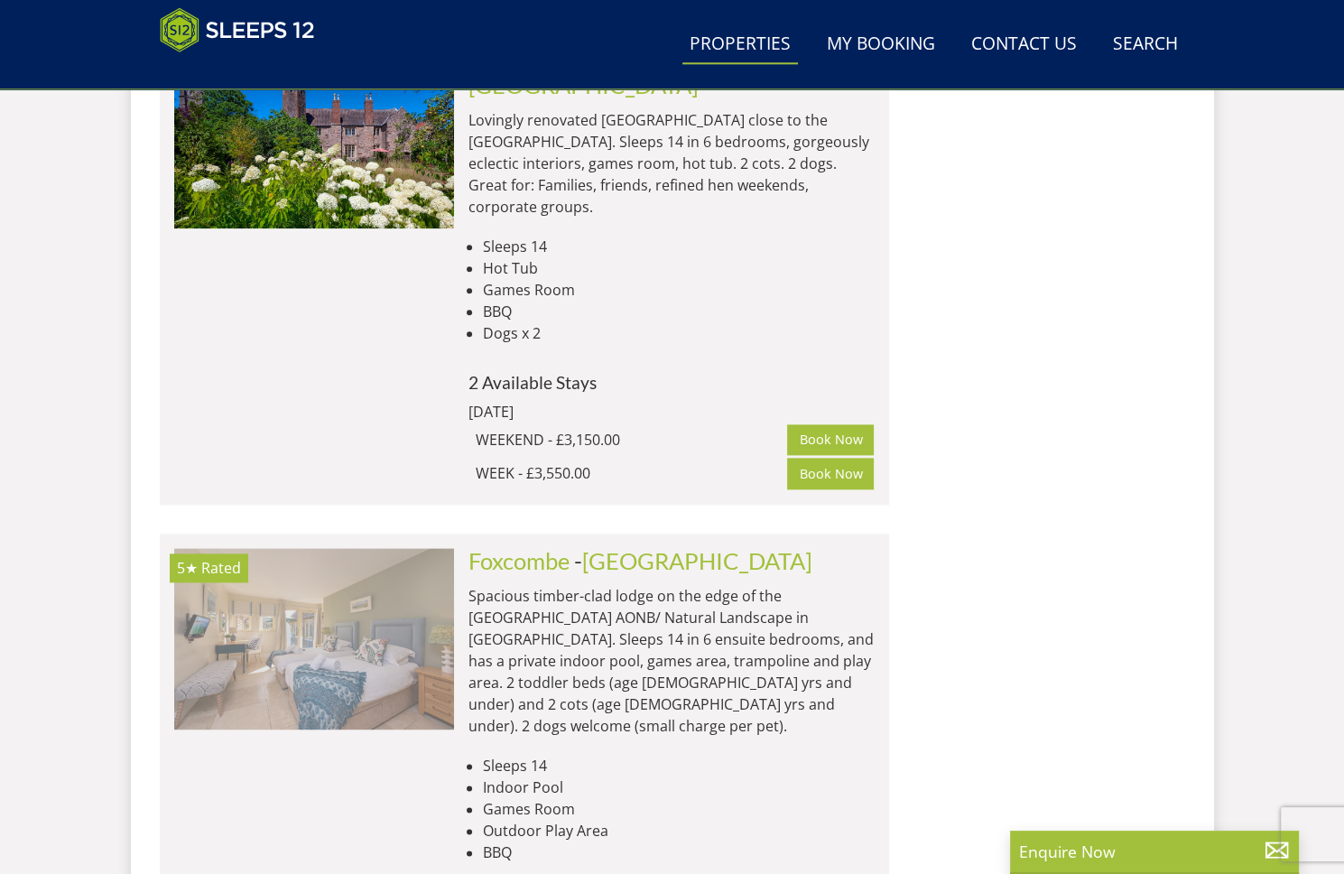
click at [365, 548] on img at bounding box center [314, 638] width 280 height 181
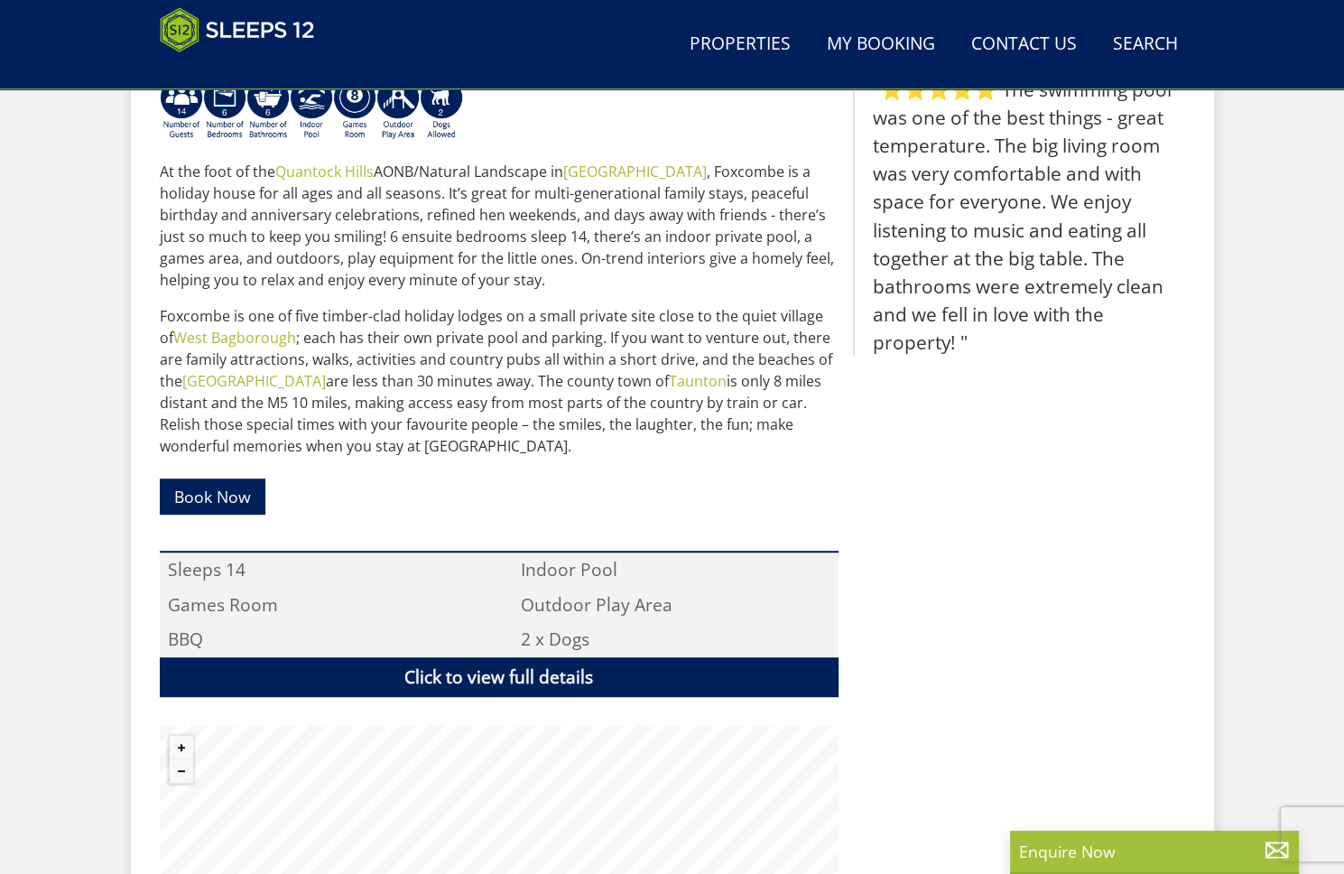
scroll to position [825, 0]
